Goal: Task Accomplishment & Management: Manage account settings

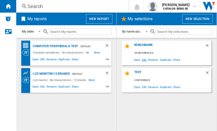
click at [143, 60] on span "Edit" at bounding box center [144, 59] width 6 height 7
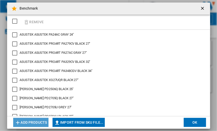
click at [39, 122] on button "Add products" at bounding box center [30, 122] width 35 height 9
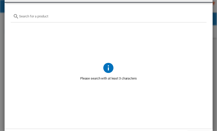
click at [65, 16] on input "text" at bounding box center [111, 16] width 184 height 4
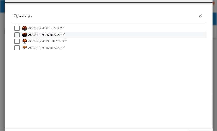
type input "aoc cq27"
click at [66, 32] on div "AOC CQ27G2S BLACK 27"" at bounding box center [116, 34] width 177 height 5
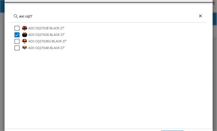
click at [158, 90] on div "AOC CQ27G2E BLACK 27" AOC CQ27G2S BLACK 27" AOC CQ27G3SU BLACK 27" AOC CQ27G4X …" at bounding box center [109, 73] width 196 height 101
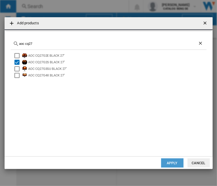
click at [177, 164] on button "Apply" at bounding box center [172, 163] width 22 height 9
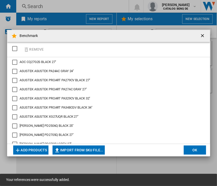
click at [39, 151] on button "Add products" at bounding box center [30, 150] width 35 height 9
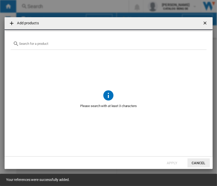
click at [62, 43] on input "{{getI18NText('SELECTIONS.EDITION_POPUP.OPEN_PRODUCTS_POPUP')}} {{::getI18NText…" at bounding box center [111, 44] width 184 height 4
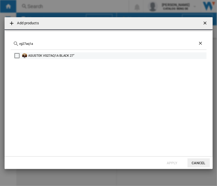
click at [58, 54] on div "ASUSTEK VG27AQ1A BLACK 27"" at bounding box center [116, 55] width 177 height 5
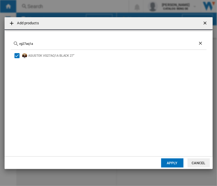
drag, startPoint x: 66, startPoint y: 42, endPoint x: 19, endPoint y: 43, distance: 46.6
click at [19, 43] on div "vg27aq1a" at bounding box center [109, 44] width 196 height 12
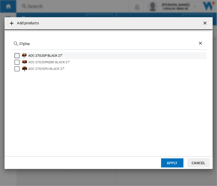
click at [55, 57] on div "AOC 27G2SP BLACK 27"" at bounding box center [116, 55] width 177 height 5
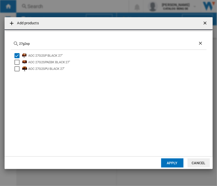
click at [56, 46] on div "27g2sp" at bounding box center [109, 44] width 196 height 12
click at [36, 44] on input "27g2sp" at bounding box center [108, 44] width 178 height 4
type input "2"
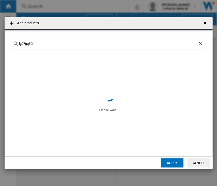
click at [22, 43] on input "lg27gq50f" at bounding box center [108, 44] width 178 height 4
click at [46, 58] on div "LG 27GQ50FB BLACK 27”" at bounding box center [116, 55] width 177 height 5
click at [49, 41] on div "lg 27gq50f" at bounding box center [109, 44] width 196 height 12
drag, startPoint x: 49, startPoint y: 44, endPoint x: 4, endPoint y: 43, distance: 44.6
click at [4, 43] on div "Add products lg 27gq50f LG 27GQ50FB BLACK 27” Apply Cancel" at bounding box center [108, 93] width 217 height 186
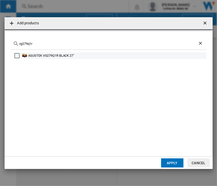
click at [71, 57] on div "ASUSTEK VG279Q1R BLACK 27"" at bounding box center [116, 55] width 177 height 5
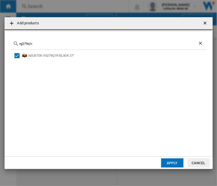
drag, startPoint x: 42, startPoint y: 43, endPoint x: 17, endPoint y: 44, distance: 24.6
click at [17, 44] on div "vg279q1r" at bounding box center [109, 44] width 196 height 12
click at [56, 44] on input "vg279q1r" at bounding box center [108, 44] width 178 height 4
paste input "AOC 27G2ZNEBK"
click at [68, 40] on div "AOC 27G2ZN" at bounding box center [109, 44] width 196 height 12
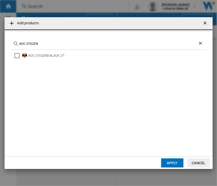
click at [67, 43] on input "AOC 27G2ZN" at bounding box center [108, 44] width 178 height 4
paste input "G2422C"
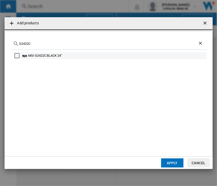
click at [50, 59] on div "MSI G2422C BLACK 24"" at bounding box center [110, 55] width 192 height 7
click at [51, 57] on div "MSI G2422C BLACK 24"" at bounding box center [116, 55] width 177 height 5
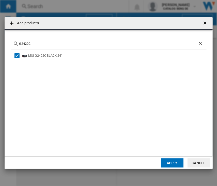
click at [35, 42] on input "G2422C" at bounding box center [108, 44] width 178 height 4
type input "G"
paste input "4G2SP"
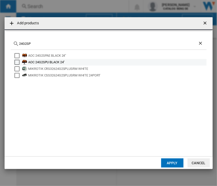
click at [64, 62] on div "AOC 24G2SPU BLACK 24"" at bounding box center [116, 62] width 177 height 5
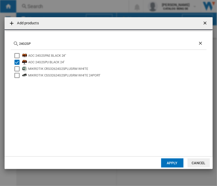
click at [50, 45] on input "24G2SP" at bounding box center [108, 44] width 178 height 4
paste input "S27C314"
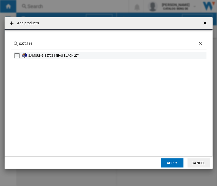
click at [62, 58] on div "SAMSUNG S27C314EAU BLACK 27"" at bounding box center [116, 55] width 177 height 5
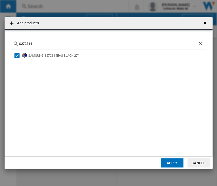
click at [52, 44] on input "S27C314" at bounding box center [108, 44] width 178 height 4
paste input "VA27EHF"
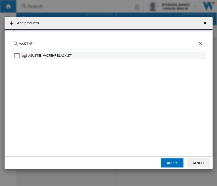
click at [61, 55] on div "ASUSTEK VA27EHF BLACK 27"" at bounding box center [116, 55] width 177 height 5
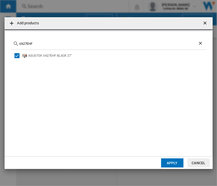
click at [69, 45] on input "VA27EHF" at bounding box center [108, 44] width 178 height 4
type input "VA27EHe"
click at [38, 51] on div "ASUSTEK VA27EHE BLACK 27"" at bounding box center [109, 100] width 196 height 101
drag, startPoint x: 38, startPoint y: 53, endPoint x: 134, endPoint y: 111, distance: 112.1
click at [38, 53] on div "ASUSTEK VA27EHE BLACK 27"" at bounding box center [116, 55] width 177 height 5
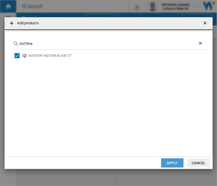
click at [173, 160] on button "Apply" at bounding box center [172, 163] width 22 height 9
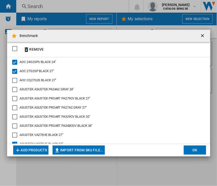
click at [194, 148] on button "OK" at bounding box center [194, 150] width 22 height 9
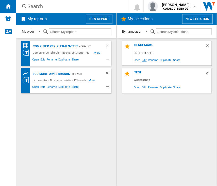
click at [143, 61] on span "Edit" at bounding box center [144, 59] width 6 height 7
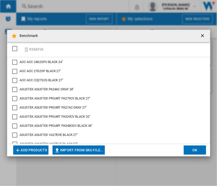
click at [44, 146] on button "Add products" at bounding box center [30, 150] width 35 height 9
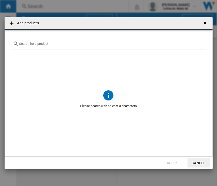
click at [72, 43] on input "{{getI18NText('SELECTIONS.EDITION_POPUP.OPEN_PRODUCTS_POPUP')}} {{::getI18NText…" at bounding box center [111, 44] width 184 height 4
paste input "VA24EHF"
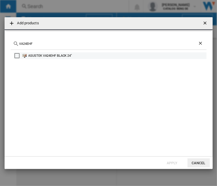
click at [49, 53] on div "ASUSTEK VA24EHF BLACK 24"" at bounding box center [116, 55] width 177 height 5
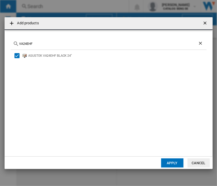
click at [59, 45] on input "VA24EHF" at bounding box center [108, 44] width 178 height 4
paste input "S24C314EAU"
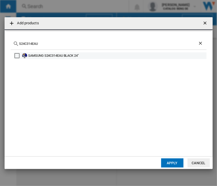
click at [46, 55] on div "SAMSUNG S24C314EAU BLACK 24"" at bounding box center [116, 55] width 177 height 5
click at [68, 54] on div "SAMSUNG S24C314EAU BLACK 24"" at bounding box center [116, 55] width 177 height 5
click at [69, 55] on div "SAMSUNG S24C314EAU BLACK 24"" at bounding box center [116, 55] width 177 height 5
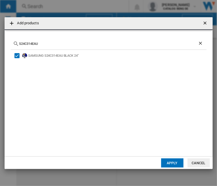
click at [71, 44] on input "S24C314EAU" at bounding box center [108, 44] width 178 height 4
type input "S"
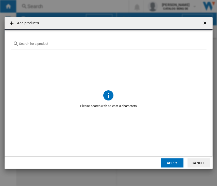
click at [87, 52] on span "{{getI18NText('SELECTIONS.EDITION_POPUP.OPEN_PRODUCTS_POPUP')}} {{::getI18NText…" at bounding box center [109, 69] width 196 height 39
click at [90, 45] on input "{{getI18NText('SELECTIONS.EDITION_POPUP.OPEN_PRODUCTS_POPUP')}} {{::getI18NText…" at bounding box center [111, 44] width 184 height 4
paste input "24MR400"
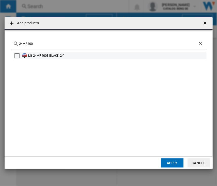
click at [62, 56] on div "LG 24MR400B BLACK 24''" at bounding box center [116, 55] width 177 height 5
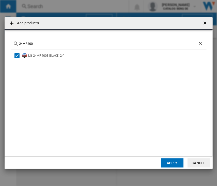
click at [78, 46] on div "24MR400" at bounding box center [109, 44] width 196 height 12
click at [77, 44] on input "24MR400" at bounding box center [108, 44] width 178 height 4
paste input "7MD5KLB‑"
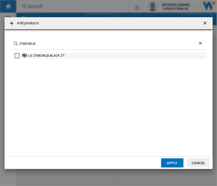
click at [46, 55] on div "LG 27MD5KLB BLACK 27"" at bounding box center [116, 55] width 177 height 5
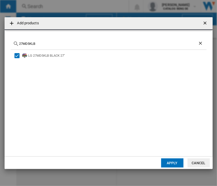
click at [41, 43] on input "27MD5KLB" at bounding box center [108, 44] width 178 height 4
paste input "ASUSTEK PA27AC"
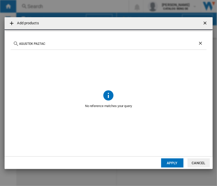
drag, startPoint x: 34, startPoint y: 43, endPoint x: -13, endPoint y: 44, distance: 46.9
click at [0, 44] on html "In order to access Insight, please log out and log in again OK NEW Search Searc…" at bounding box center [108, 93] width 217 height 186
click at [31, 44] on input "PA27AC" at bounding box center [108, 44] width 178 height 4
drag, startPoint x: 31, startPoint y: 44, endPoint x: 18, endPoint y: 44, distance: 12.9
click at [18, 44] on div "PA27A" at bounding box center [109, 44] width 196 height 12
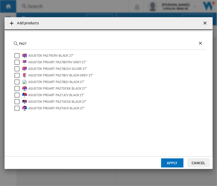
click at [33, 43] on input "PA27" at bounding box center [108, 44] width 178 height 4
paste input "HP Z27 DreamColor"
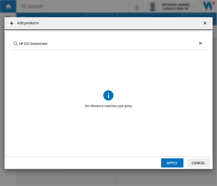
click at [33, 43] on input "HP Z27 DreamColor" at bounding box center [108, 44] width 178 height 4
drag, startPoint x: 31, startPoint y: 44, endPoint x: 59, endPoint y: 43, distance: 27.2
click at [59, 43] on input "HP Z27 DreamColor" at bounding box center [108, 44] width 178 height 4
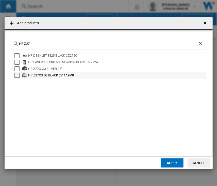
click at [41, 76] on div "HP Z27XS G3 BLACK 27'' 1A9M8" at bounding box center [116, 75] width 177 height 5
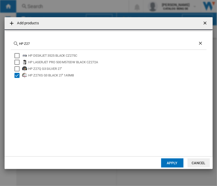
click at [50, 43] on input "HP Z27" at bounding box center [108, 44] width 178 height 4
paste input "PA329CV"
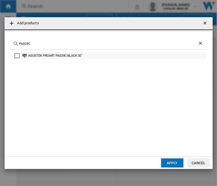
click at [76, 57] on div "ASUSTEK PROART PA329C BLACK 32"" at bounding box center [116, 55] width 177 height 5
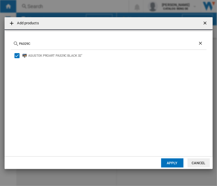
click at [35, 43] on input "PA329C" at bounding box center [108, 44] width 178 height 4
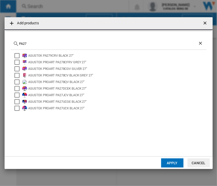
click at [29, 45] on input "PA27" at bounding box center [108, 44] width 178 height 4
paste input "CP3271K"
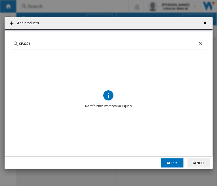
drag, startPoint x: 47, startPoint y: 46, endPoint x: 17, endPoint y: 46, distance: 29.9
click at [17, 46] on div "CP3271" at bounding box center [109, 44] width 196 height 12
paste input "328P6VU"
click at [79, 40] on div "328P6V" at bounding box center [109, 44] width 196 height 12
click at [79, 41] on div "328P6V" at bounding box center [109, 44] width 196 height 12
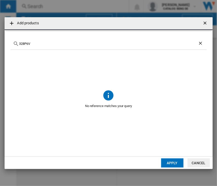
click at [79, 42] on input "328P6V" at bounding box center [108, 44] width 178 height 4
paste input "Dell P2419H"
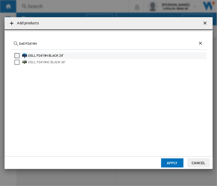
click at [64, 56] on div "DELL P2419H BLACK 24"" at bounding box center [116, 55] width 177 height 5
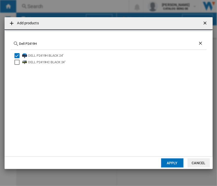
click at [59, 43] on input "Dell P2419H" at bounding box center [108, 44] width 178 height 4
paste input "HP E24 G4 [PERSON_NAME]"
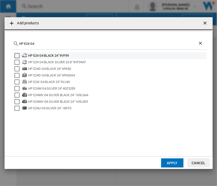
click at [90, 55] on div "HP E24 G4 BLACK 24" 9VF99" at bounding box center [116, 55] width 177 height 5
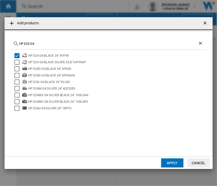
click at [43, 45] on input "HP E24 G4" at bounding box center [108, 44] width 178 height 4
paste input "T24i‑10"
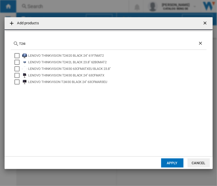
click at [33, 42] on input "T24i" at bounding box center [108, 44] width 178 height 4
paste input "242E1GAJ00"
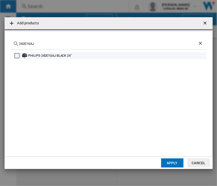
click at [62, 55] on div "PHILIPS 242E1GAJ BLACK 24"" at bounding box center [116, 55] width 177 height 5
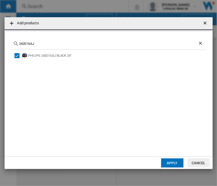
drag, startPoint x: 76, startPoint y: 43, endPoint x: -12, endPoint y: 47, distance: 88.3
click at [0, 47] on html "In order to access Insight, please log out and log in again OK NEW Search Searc…" at bounding box center [108, 93] width 217 height 186
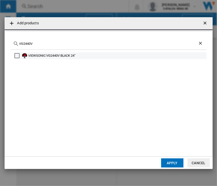
click at [71, 55] on div "VIEWSONIC VG2440V BLACK 24"" at bounding box center [116, 55] width 177 height 5
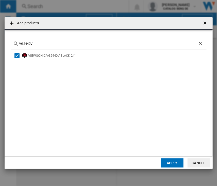
click at [70, 42] on input "VG2440V" at bounding box center [108, 44] width 178 height 4
click at [70, 43] on input "VG2440V" at bounding box center [108, 44] width 178 height 4
paste input "Iiyama ProLite XUB2493UHSU‑B1"
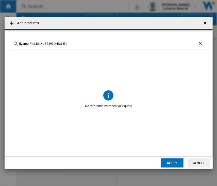
drag, startPoint x: 41, startPoint y: 44, endPoint x: 30, endPoint y: 46, distance: 11.3
click at [30, 46] on div "Iiyama ProLite XUB2493UHSU‑B1" at bounding box center [109, 44] width 196 height 12
click at [61, 44] on input "Iiyama XUB2493UHSU‑B1" at bounding box center [108, 44] width 178 height 4
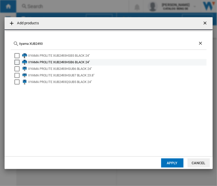
click at [99, 63] on div "IIYAMA PROLITE XUB2493HSB6 BLACK 24"" at bounding box center [116, 62] width 177 height 5
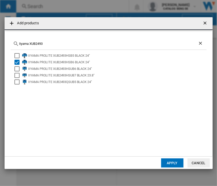
click at [56, 45] on input "Iiyama XUB2493" at bounding box center [108, 44] width 178 height 4
paste input "Samsung S24A800C"
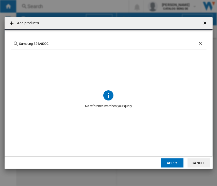
drag, startPoint x: 33, startPoint y: 45, endPoint x: 12, endPoint y: 44, distance: 21.3
click at [12, 44] on div "Samsung S24A800C" at bounding box center [109, 44] width 196 height 12
click at [20, 44] on input "S24A800C" at bounding box center [108, 44] width 178 height 4
click at [38, 44] on input "S24A800C" at bounding box center [108, 44] width 178 height 4
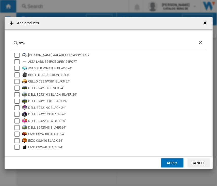
click at [47, 45] on input "S24" at bounding box center [108, 43] width 178 height 4
paste input "Dell P2422H"
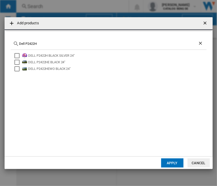
drag, startPoint x: 73, startPoint y: 53, endPoint x: 126, endPoint y: 79, distance: 59.2
click at [73, 53] on div "DELL P2422H BLACK SILVER 24"" at bounding box center [116, 55] width 177 height 5
click at [65, 46] on div "Dell P2422H" at bounding box center [109, 44] width 196 height 12
click at [63, 44] on input "Dell P2422H" at bounding box center [108, 44] width 178 height 4
paste input "1DC"
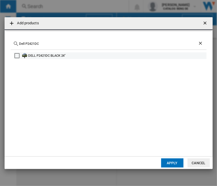
click at [66, 56] on div "DELL P2421DC BLACK 24"" at bounding box center [116, 55] width 177 height 5
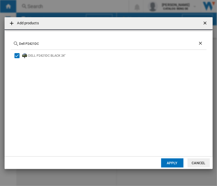
click at [59, 43] on input "Dell P2421DC" at bounding box center [108, 44] width 178 height 4
paste input "HP E24U G4"
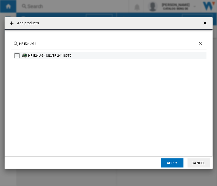
click at [52, 55] on div "HP E24U G4 SILVER 24" 189T0" at bounding box center [116, 55] width 177 height 5
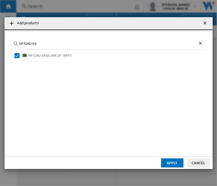
click at [43, 43] on input "HP E24U G4" at bounding box center [108, 44] width 178 height 4
paste input "Lenovo ThinkVision T24m‑10"
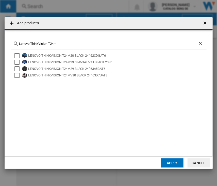
click at [64, 42] on input "Lenovo ThinkVision T24m" at bounding box center [108, 44] width 178 height 4
paste input "Philips 243B100"
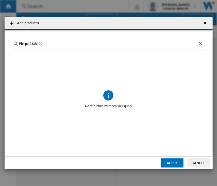
click at [30, 42] on input "Philips 243B100" at bounding box center [108, 44] width 178 height 4
click at [72, 43] on input "Philips 243B100" at bounding box center [108, 44] width 178 height 4
click at [73, 45] on input "Philips 243B100" at bounding box center [108, 44] width 178 height 4
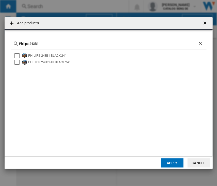
click at [83, 44] on input "Philips 243B1" at bounding box center [108, 44] width 178 height 4
paste input "Dell P2719H"
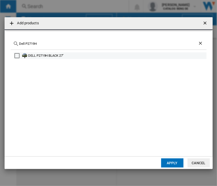
click at [60, 54] on div "DELL P2719H BLACK 27"" at bounding box center [116, 55] width 177 height 5
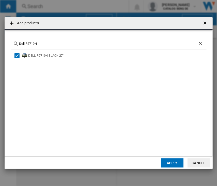
click at [61, 44] on input "Dell P2719H" at bounding box center [108, 44] width 178 height 4
paste input "HP E27 G4"
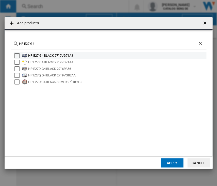
click at [83, 56] on div "HP E27 G4 BLACK 27" 9VG71A3" at bounding box center [116, 55] width 177 height 5
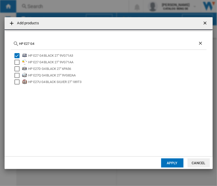
click at [43, 42] on input "HP E27 G4" at bounding box center [108, 44] width 178 height 4
paste input "Lenovo ThinkVision T27i‑10"
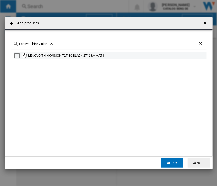
click at [86, 57] on div "LENOVO THINKVISION T27I30 BLACK 27" 63A4MAT1" at bounding box center [116, 55] width 177 height 5
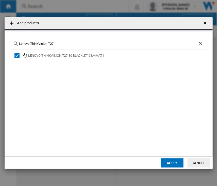
click at [72, 44] on input "Lenovo ThinkVision T27i" at bounding box center [108, 44] width 178 height 4
paste input "Philips 272E1CA"
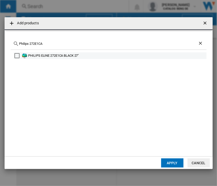
click at [67, 56] on div "PHILIPS ELINE 272E1CA BLACK 27"" at bounding box center [116, 55] width 177 height 5
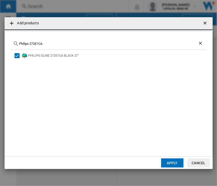
click at [60, 43] on input "Philips 272E1CA" at bounding box center [108, 44] width 178 height 4
paste input "VG27562K"
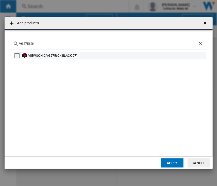
click at [63, 55] on div "VIEWSONIC VG27562K BLACK 27"" at bounding box center [116, 55] width 177 height 5
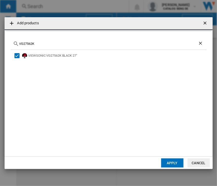
click at [53, 45] on input "VG27562K" at bounding box center [108, 44] width 178 height 4
paste input "XUB2792"
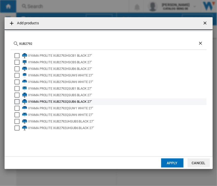
click at [95, 100] on div "IIYAMA PROLITE XUB2792QSUB6 BLACK 27"" at bounding box center [116, 101] width 177 height 5
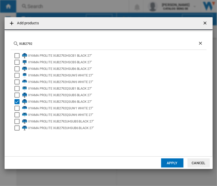
click at [44, 44] on input "XUB2792" at bounding box center [108, 44] width 178 height 4
paste input "S27A800C"
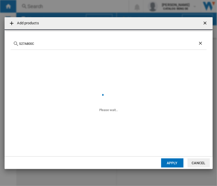
click at [20, 43] on input "S27A800C" at bounding box center [108, 44] width 178 height 4
click at [45, 44] on input "SAMSUNG S27A800C" at bounding box center [108, 44] width 178 height 4
click at [57, 44] on input "SAMSUNG S27A800C" at bounding box center [108, 44] width 178 height 4
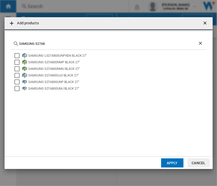
click at [54, 43] on input "SAMSUNG S27A8" at bounding box center [108, 44] width 178 height 4
paste input "Dell P2722H"
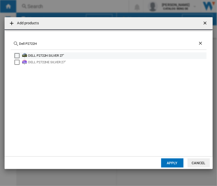
click at [53, 56] on div "DELL P2722H SILVER 27"" at bounding box center [116, 55] width 177 height 5
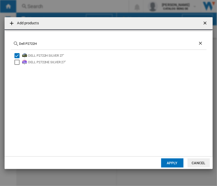
click at [82, 44] on input "Dell P2722H" at bounding box center [108, 44] width 178 height 4
paste input "ELL P2723QE"
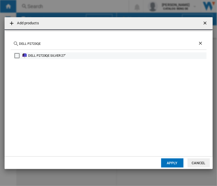
click at [35, 56] on div "DELL P2723QE SILVER 27''" at bounding box center [116, 55] width 177 height 5
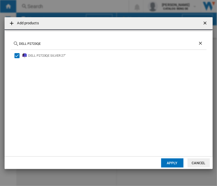
click at [56, 43] on input "DELL P2723QE" at bounding box center [108, 44] width 178 height 4
paste input "HP E27d G4"
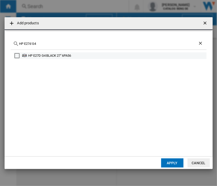
click at [53, 56] on div "HP E27D G4 BLACK 27" 6PA56" at bounding box center [116, 55] width 177 height 5
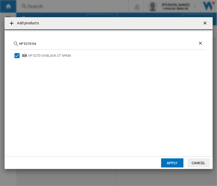
click at [72, 45] on input "HP E27d G4" at bounding box center [108, 44] width 178 height 4
paste input "LENOVO THINKVISION P27H20"
drag, startPoint x: 61, startPoint y: 54, endPoint x: 153, endPoint y: 96, distance: 101.0
click at [61, 54] on div "LENOVO THINKVISION P27H20 BLACK 27" 61E9GAT6" at bounding box center [116, 55] width 177 height 5
click at [72, 42] on input "LENOVO THINKVISION P27H20" at bounding box center [108, 44] width 178 height 4
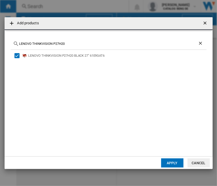
paste input "Philips 272B1C"
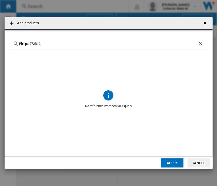
click at [30, 44] on input "Philips 272B1C" at bounding box center [108, 44] width 178 height 4
click at [54, 43] on input "272B1C" at bounding box center [108, 44] width 178 height 4
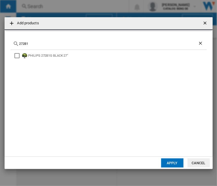
type input "272B1"
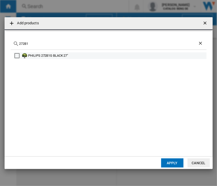
click at [51, 55] on div "PHILIPS 272B1G BLACK 27"" at bounding box center [116, 55] width 177 height 5
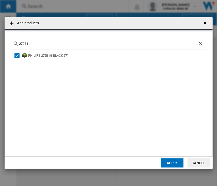
click at [170, 160] on button "Apply" at bounding box center [172, 163] width 22 height 9
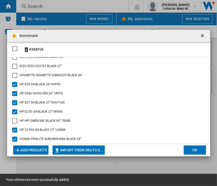
scroll to position [405, 0]
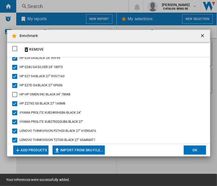
click at [191, 146] on button "OK" at bounding box center [194, 150] width 22 height 9
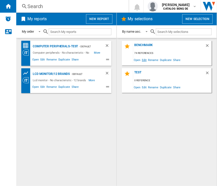
click at [144, 59] on span "Edit" at bounding box center [144, 59] width 6 height 7
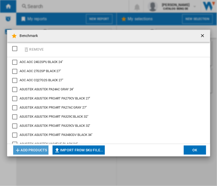
click at [43, 152] on button "Add products" at bounding box center [30, 150] width 35 height 9
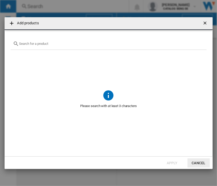
click at [57, 45] on input "{{getI18NText('SELECTIONS.EDITION_POPUP.OPEN_PRODUCTS_POPUP')}} {{::getI18NText…" at bounding box center [111, 44] width 184 height 4
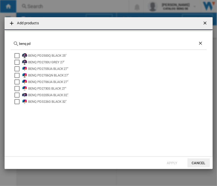
drag, startPoint x: 27, startPoint y: 43, endPoint x: 14, endPoint y: 45, distance: 13.2
click at [14, 45] on div "benq pd" at bounding box center [109, 44] width 196 height 12
type input "benq pd"
click at [195, 162] on button "Cancel" at bounding box center [198, 163] width 22 height 9
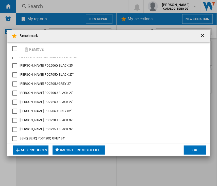
scroll to position [127, 0]
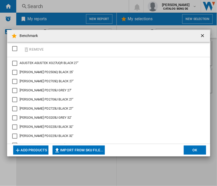
click at [43, 151] on button "Add products" at bounding box center [30, 150] width 35 height 9
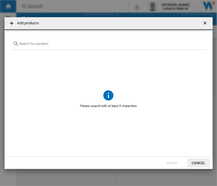
click at [72, 45] on input "{{getI18NText('SELECTIONS.EDITION_POPUP.OPEN_PRODUCTS_POPUP')}} {{::getI18NText…" at bounding box center [111, 44] width 184 height 4
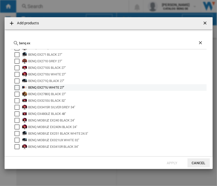
scroll to position [20, 0]
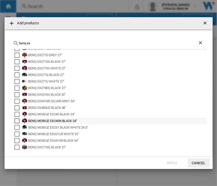
click at [86, 119] on div "BENQ MOBIUZ EX240N BLACK 24"" at bounding box center [116, 121] width 177 height 5
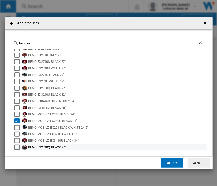
click at [72, 148] on div "BENQ ‎EX2710Q BLACK 27"" at bounding box center [116, 147] width 177 height 5
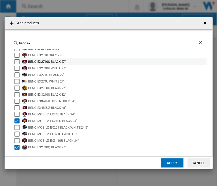
click at [80, 63] on div "BENQ EX2710S BLACK 27"" at bounding box center [116, 61] width 177 height 5
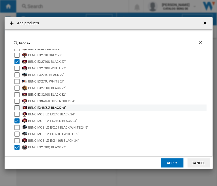
scroll to position [0, 0]
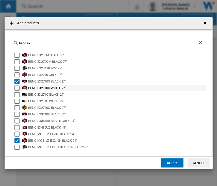
click at [73, 88] on div "BENQ EX2710U WHITE 27"" at bounding box center [116, 88] width 177 height 5
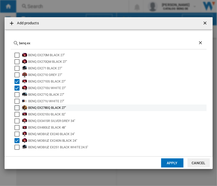
scroll to position [20, 0]
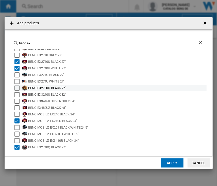
click at [106, 90] on div "BENQ EX2780Q BLACK 27"" at bounding box center [110, 88] width 192 height 7
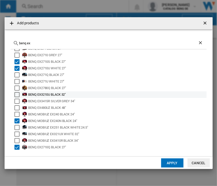
click at [98, 96] on div "BENQ EX3210U BLACK 32"" at bounding box center [116, 94] width 177 height 5
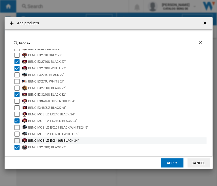
drag, startPoint x: 81, startPoint y: 141, endPoint x: 85, endPoint y: 140, distance: 4.1
click at [81, 141] on div "BENQ MOBIUZ EX3410R BLACK 34"" at bounding box center [116, 140] width 177 height 5
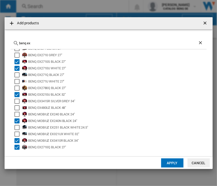
click at [47, 43] on input "benq ex" at bounding box center [108, 43] width 178 height 4
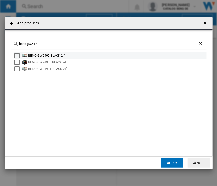
click at [75, 54] on div "BENQ GW2490 BLACK 24"" at bounding box center [116, 55] width 177 height 5
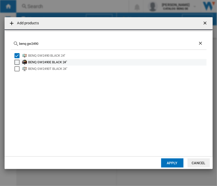
click at [73, 62] on div "BENQ GW2490E BLACK 24"" at bounding box center [116, 62] width 177 height 5
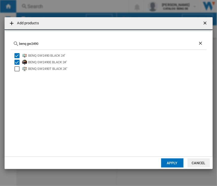
click at [36, 44] on input "benq gw2490" at bounding box center [108, 44] width 178 height 4
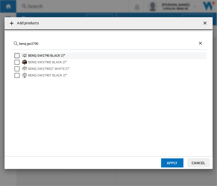
click at [62, 54] on div "BENQ GW2790 BLACK 27"" at bounding box center [116, 55] width 177 height 5
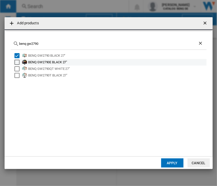
click at [61, 63] on div "BENQ GW2790E BLACK 27"" at bounding box center [116, 62] width 177 height 5
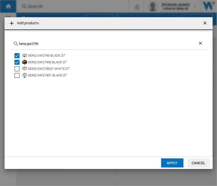
click at [51, 43] on input "benq gw2790" at bounding box center [108, 44] width 178 height 4
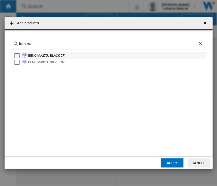
click at [60, 53] on div "BENQ MA270U BLACK 27"" at bounding box center [110, 55] width 192 height 7
click at [74, 54] on div "BENQ MA270U BLACK 27"" at bounding box center [116, 55] width 177 height 5
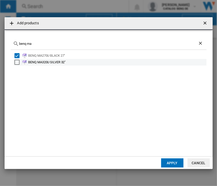
click at [63, 63] on div "BENQ MA320U SILVER 32"" at bounding box center [116, 62] width 177 height 5
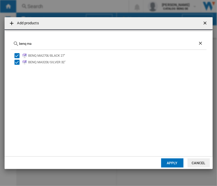
click at [63, 43] on input "benq ma" at bounding box center [108, 44] width 178 height 4
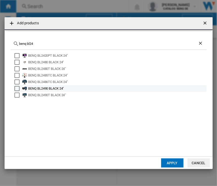
click at [72, 88] on div "BENQ BL2490 BLACK 24"" at bounding box center [116, 88] width 177 height 5
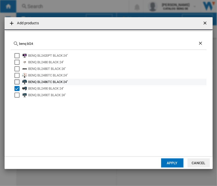
click at [63, 80] on div "BENQ BL2486TC BLACK 24"" at bounding box center [116, 82] width 177 height 5
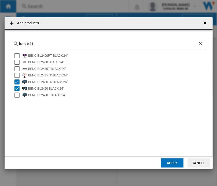
drag, startPoint x: 62, startPoint y: 94, endPoint x: 207, endPoint y: 108, distance: 145.8
click at [62, 94] on div "BENQ BL2490T BLACK 24"" at bounding box center [116, 95] width 177 height 5
click at [56, 44] on input "benq bl24" at bounding box center [108, 44] width 178 height 4
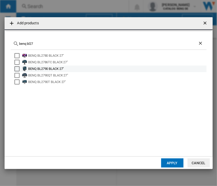
type input "benq bl27"
click at [76, 68] on div "BENQ BL2790 BLACK 27"" at bounding box center [116, 68] width 177 height 5
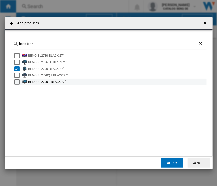
click at [60, 84] on div "BENQ BL2790T BLACK 27"" at bounding box center [116, 82] width 177 height 5
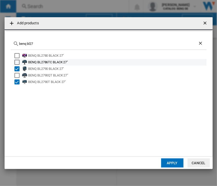
click at [65, 61] on div "BENQ BL2786TC BLACK 27"" at bounding box center [116, 62] width 177 height 5
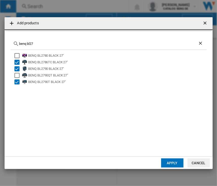
drag, startPoint x: 177, startPoint y: 159, endPoint x: 164, endPoint y: 157, distance: 12.3
click at [177, 159] on button "Apply" at bounding box center [172, 163] width 22 height 9
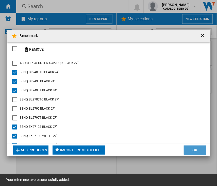
click at [194, 149] on button "OK" at bounding box center [194, 150] width 22 height 9
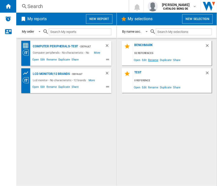
click at [154, 61] on span "Rename" at bounding box center [153, 59] width 12 height 7
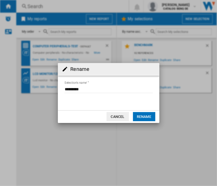
click at [94, 90] on input "Selection's name'" at bounding box center [108, 90] width 88 height 8
type input "**********"
click at [152, 117] on button "Rename" at bounding box center [144, 116] width 22 height 9
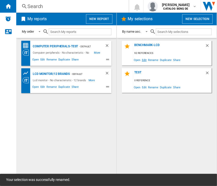
click at [146, 61] on span "Edit" at bounding box center [144, 59] width 6 height 7
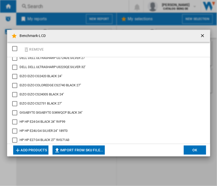
scroll to position [557, 0]
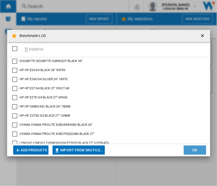
click at [194, 149] on button "OK" at bounding box center [194, 150] width 22 height 9
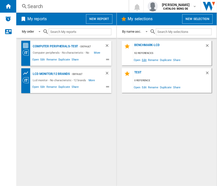
click at [143, 61] on span "Edit" at bounding box center [144, 59] width 6 height 7
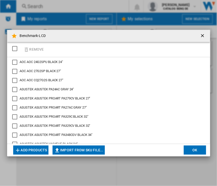
click at [43, 149] on button "Add products" at bounding box center [30, 150] width 35 height 9
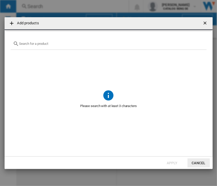
click at [84, 43] on input "{{getI18NText('SELECTIONS.EDITION_POPUP.OPEN_PRODUCTS_POPUP')}} {{::getI18NText…" at bounding box center [111, 44] width 184 height 4
type input "sw272"
click at [194, 163] on button "Cancel" at bounding box center [198, 163] width 22 height 9
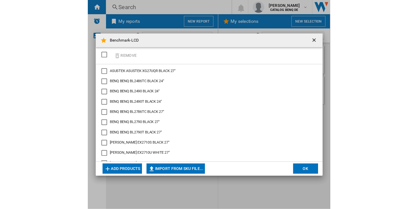
scroll to position [0, 0]
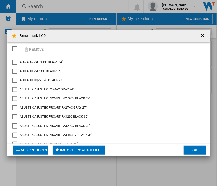
click at [199, 149] on button "OK" at bounding box center [194, 150] width 22 height 9
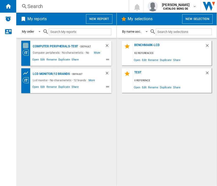
click at [109, 20] on button "New report" at bounding box center [99, 19] width 26 height 10
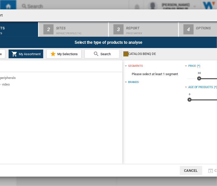
click at [71, 53] on span "My Selections" at bounding box center [67, 54] width 22 height 4
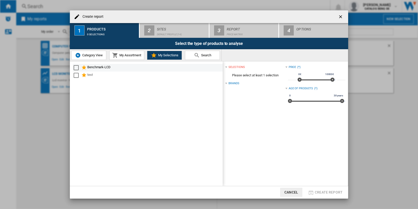
click at [110, 65] on div "Benchmark-LCD" at bounding box center [154, 68] width 135 height 6
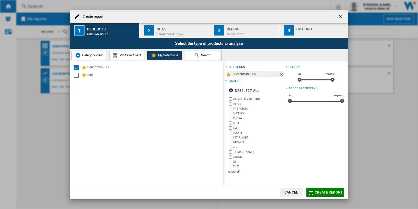
click at [324, 189] on button "Create report" at bounding box center [326, 191] width 38 height 9
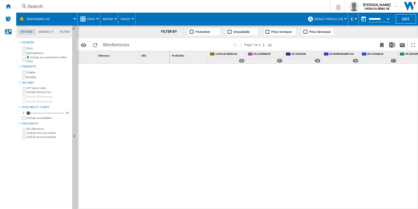
click at [108, 21] on button "Matrix" at bounding box center [109, 19] width 13 height 13
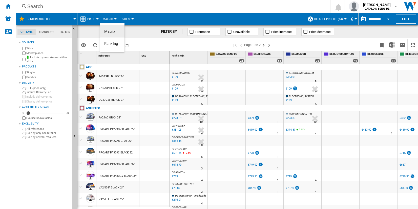
click at [91, 19] on md-backdrop at bounding box center [209, 104] width 418 height 209
click at [92, 19] on span "Price" at bounding box center [91, 18] width 8 height 3
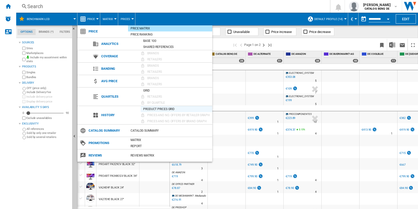
click at [160, 108] on div "Product prices grid" at bounding box center [177, 108] width 72 height 5
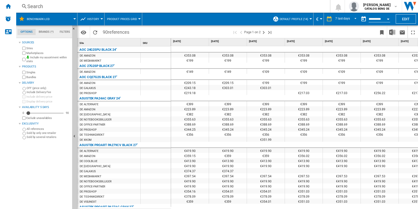
click at [34, 53] on label "Marketplaces" at bounding box center [48, 53] width 44 height 4
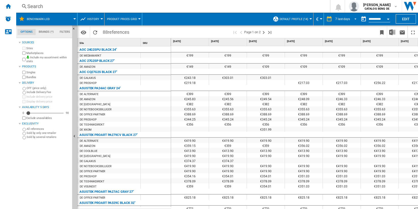
click at [338, 18] on div "7 last days" at bounding box center [343, 19] width 15 height 4
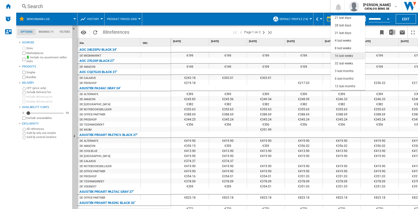
scroll to position [32, 0]
click at [352, 76] on md-option "12 last months" at bounding box center [348, 79] width 34 height 8
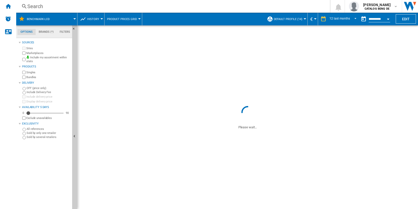
click at [387, 18] on button "Open calendar" at bounding box center [388, 18] width 9 height 9
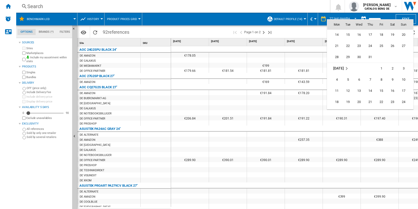
scroll to position [2391, 0]
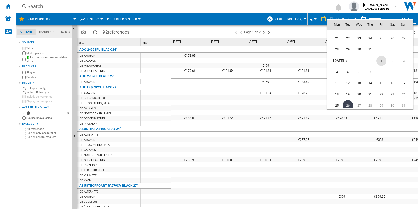
click at [378, 60] on span "1" at bounding box center [382, 61] width 10 height 10
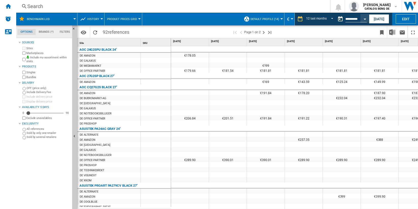
type input "**********"
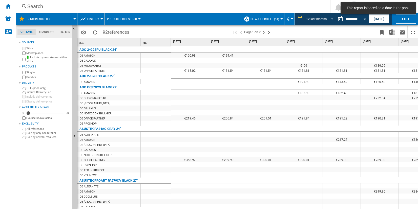
click at [330, 17] on span "REPORTS.WIZARD.STEPS.REPORT.STEPS.REPORT_OPTIONS.PERIOD: 12 last months" at bounding box center [331, 18] width 6 height 5
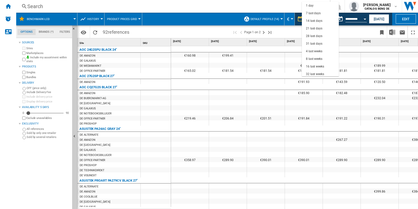
click at [355, 30] on md-backdrop at bounding box center [209, 104] width 418 height 209
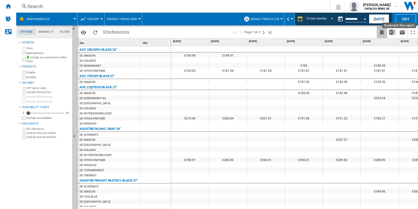
click at [380, 29] on button "Bookmark this report" at bounding box center [382, 32] width 10 height 12
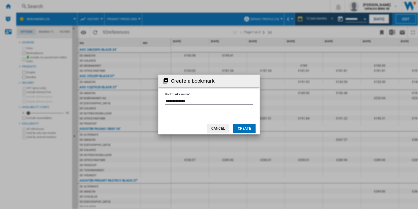
click at [220, 99] on input "Bookmark's name" at bounding box center [209, 101] width 88 height 8
type input "**********"
click at [249, 127] on button "Create" at bounding box center [245, 128] width 22 height 9
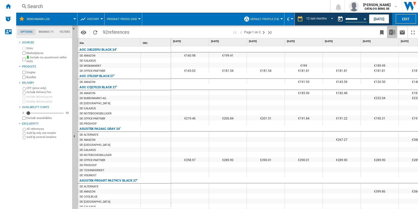
click at [395, 31] on img "Download in Excel" at bounding box center [393, 32] width 6 height 6
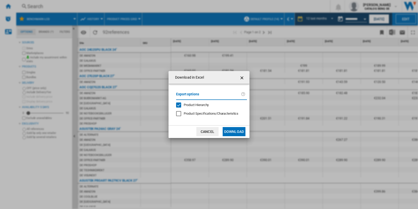
click at [235, 129] on button "Download" at bounding box center [234, 131] width 23 height 9
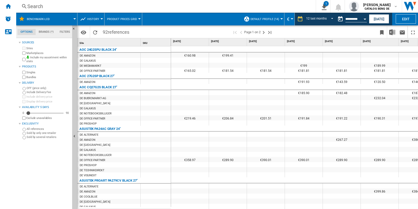
click at [43, 30] on md-tab-item "Brands (*)" at bounding box center [46, 32] width 21 height 6
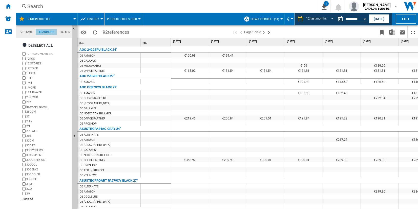
scroll to position [19, 0]
click at [26, 43] on ng-md-icon "button" at bounding box center [25, 46] width 6 height 6
click at [22, 199] on div "+Show all" at bounding box center [45, 199] width 49 height 4
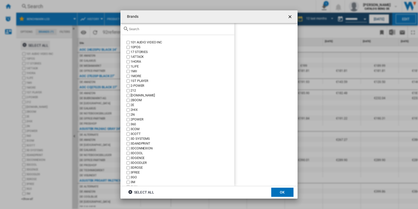
click at [149, 23] on md-toolbar "Brands" at bounding box center [209, 16] width 177 height 13
click at [146, 30] on input "text" at bounding box center [180, 29] width 103 height 4
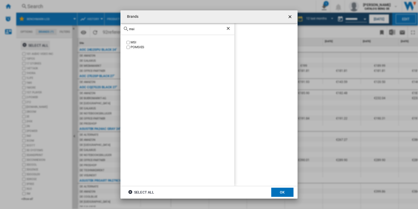
scroll to position [0, 0]
type input "msi"
click at [134, 41] on div "MSI" at bounding box center [183, 42] width 104 height 5
click at [280, 191] on button "OK" at bounding box center [282, 191] width 22 height 9
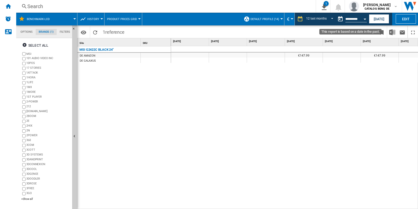
click at [365, 17] on button "Open calendar" at bounding box center [365, 18] width 9 height 9
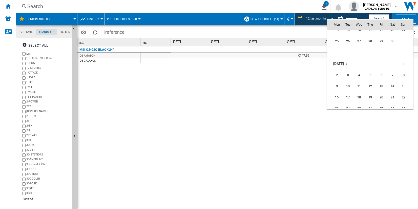
scroll to position [1859, 0]
click at [399, 56] on span "1" at bounding box center [404, 56] width 10 height 10
type input "**********"
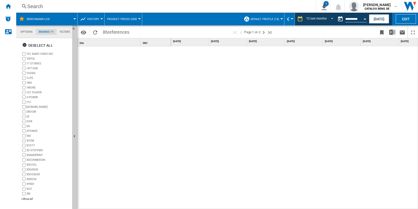
scroll to position [502, 0]
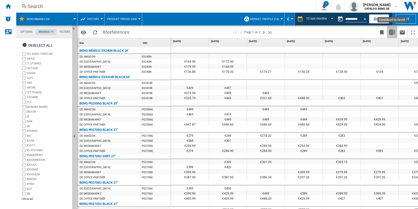
click at [391, 31] on img "Download in Excel" at bounding box center [393, 32] width 6 height 6
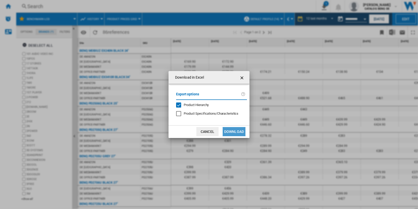
click at [235, 129] on button "Download" at bounding box center [234, 131] width 23 height 9
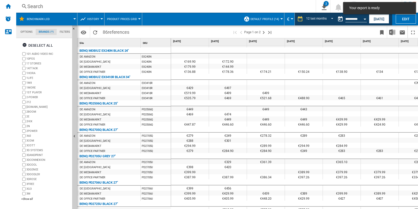
click at [284, 34] on span at bounding box center [327, 32] width 100 height 12
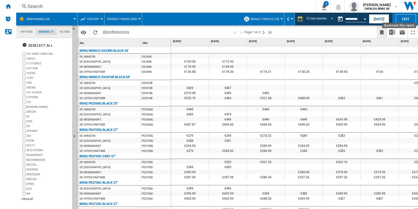
click at [381, 32] on ng-md-icon "Bookmark this report" at bounding box center [382, 32] width 6 height 6
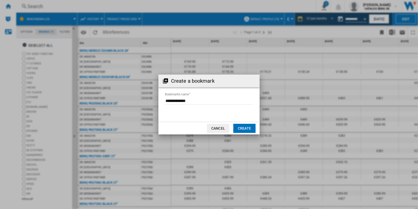
click at [222, 101] on input "Bookmark's name" at bounding box center [209, 101] width 88 height 8
type input "**********"
click at [253, 128] on button "Create" at bounding box center [245, 128] width 22 height 9
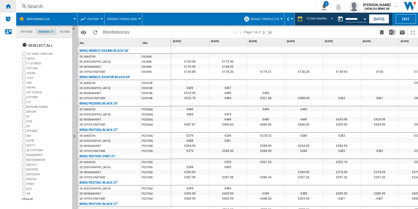
click at [12, 9] on div "Home" at bounding box center [8, 6] width 16 height 13
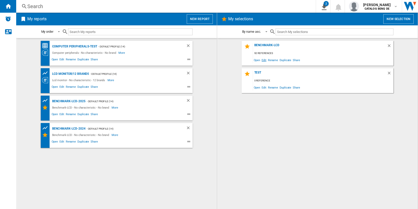
click at [266, 59] on span "Edit" at bounding box center [264, 59] width 6 height 7
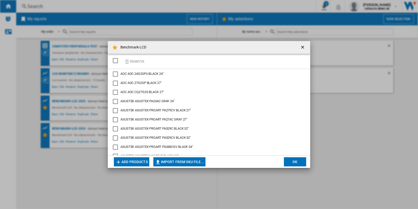
click at [145, 158] on button "Add products" at bounding box center [131, 161] width 35 height 9
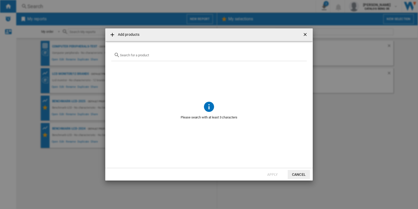
click at [154, 53] on input "Add products ..." at bounding box center [212, 55] width 184 height 4
type input "c"
type input "a"
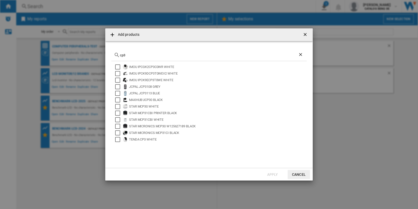
type input "cp3"
click at [310, 35] on button "Add products ..." at bounding box center [306, 35] width 10 height 10
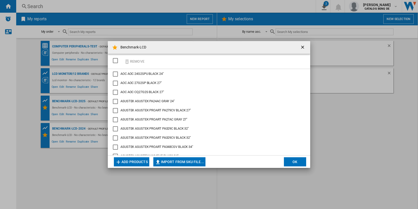
click at [303, 46] on ng-md-icon "getI18NText('BUTTONS.CLOSE_DIALOG')" at bounding box center [303, 48] width 6 height 6
